Goal: Check status: Check status

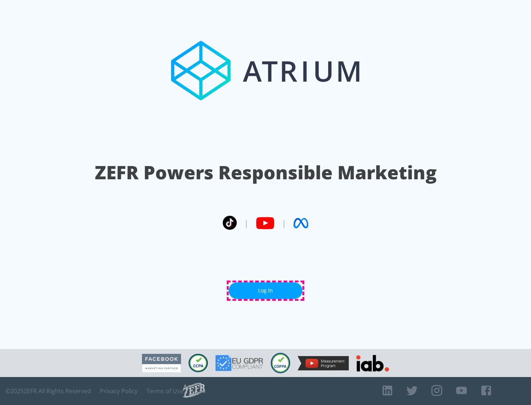
click at [265, 291] on link "Log In" at bounding box center [265, 291] width 74 height 17
